Goal: Task Accomplishment & Management: Complete application form

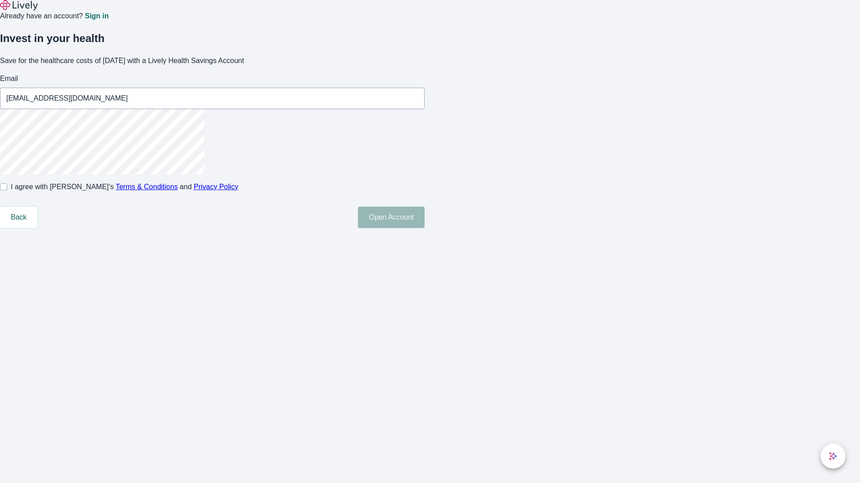
click at [7, 191] on input "I agree with Lively’s Terms & Conditions and Privacy Policy" at bounding box center [3, 187] width 7 height 7
checkbox input "true"
click at [424, 228] on button "Open Account" at bounding box center [391, 217] width 67 height 21
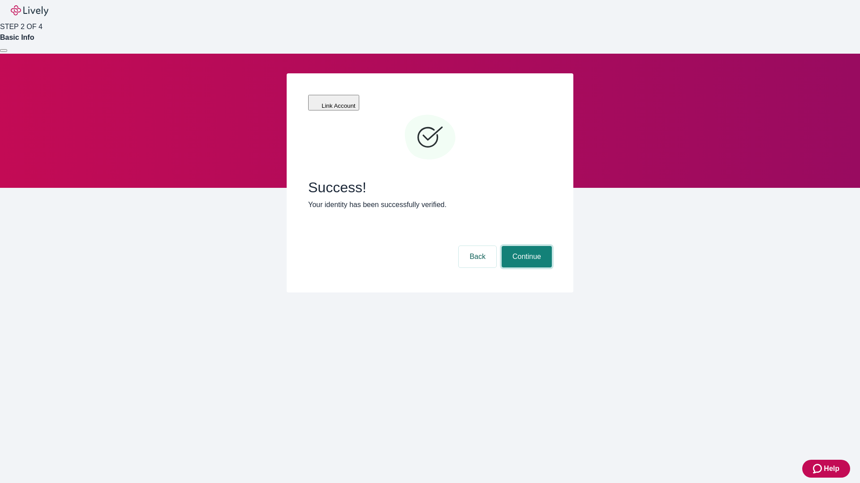
click at [525, 246] on button "Continue" at bounding box center [526, 256] width 50 height 21
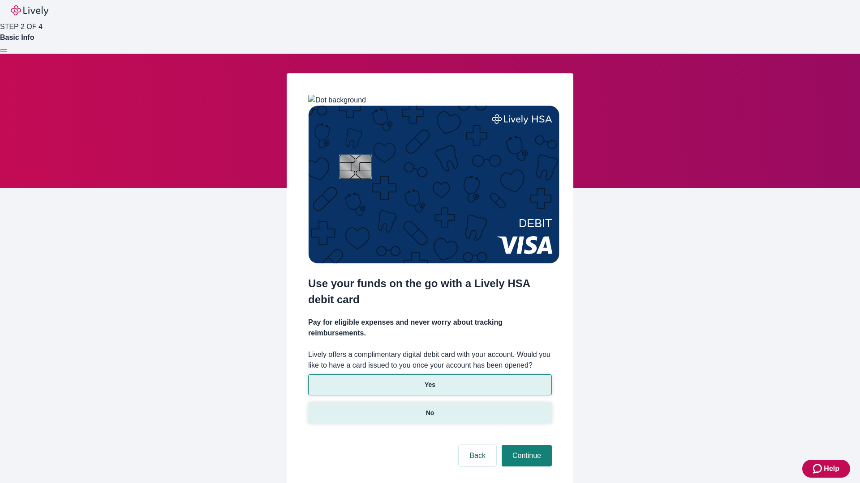
click at [429, 409] on p "No" at bounding box center [430, 413] width 9 height 9
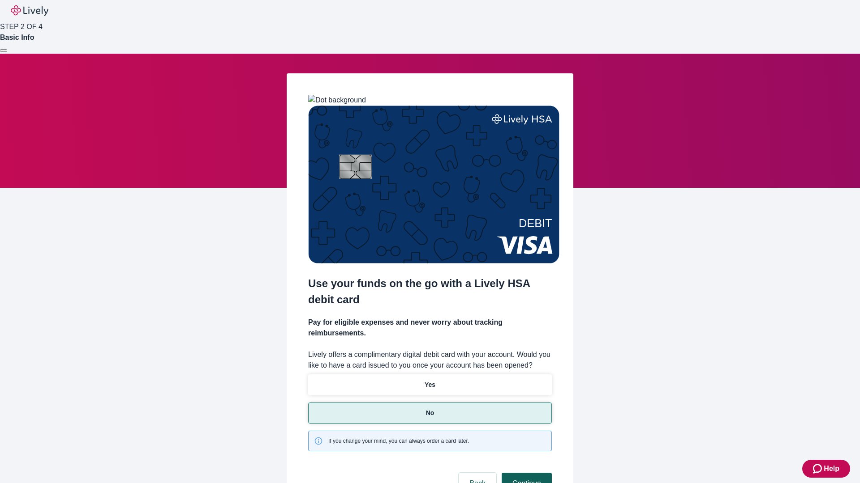
click at [525, 473] on button "Continue" at bounding box center [526, 483] width 50 height 21
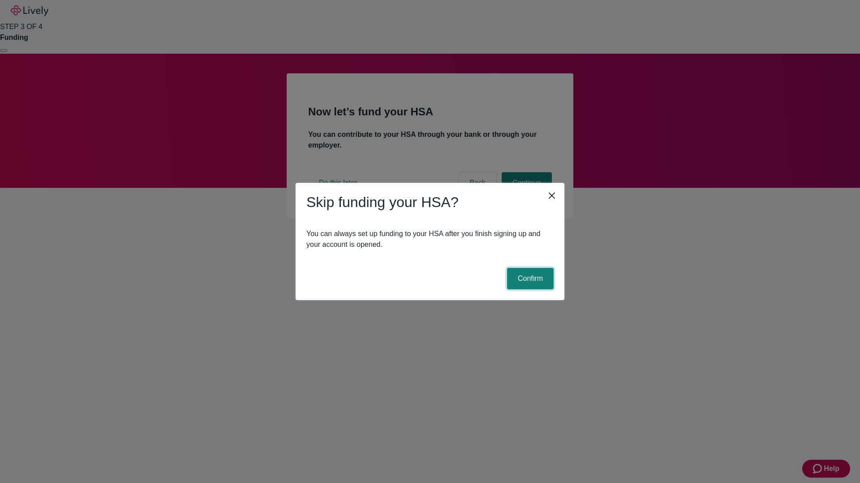
click at [529, 279] on button "Confirm" at bounding box center [530, 278] width 47 height 21
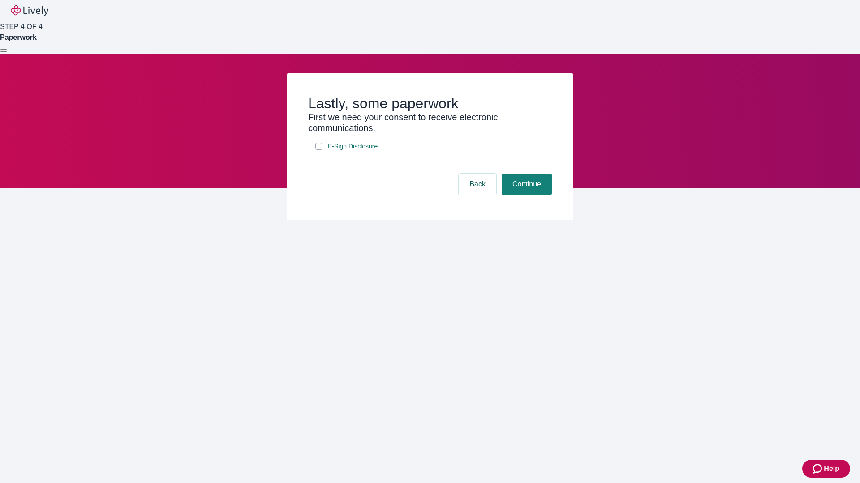
click at [319, 150] on input "E-Sign Disclosure" at bounding box center [318, 146] width 7 height 7
checkbox input "true"
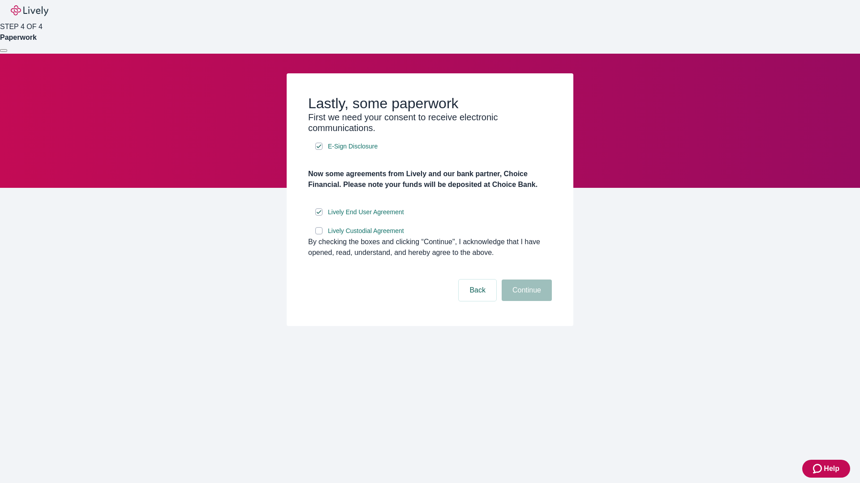
click at [319, 235] on input "Lively Custodial Agreement" at bounding box center [318, 230] width 7 height 7
checkbox input "true"
click at [525, 301] on button "Continue" at bounding box center [526, 290] width 50 height 21
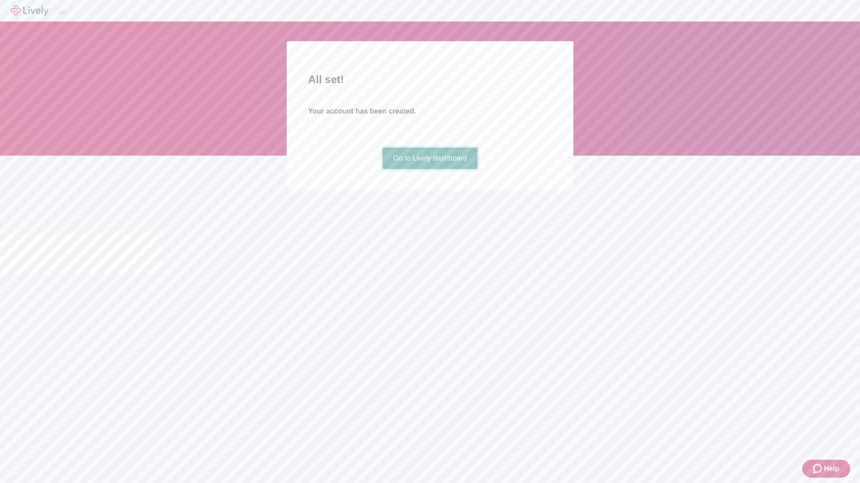
click at [429, 169] on link "Go to Lively dashboard" at bounding box center [429, 158] width 95 height 21
